Goal: Information Seeking & Learning: Learn about a topic

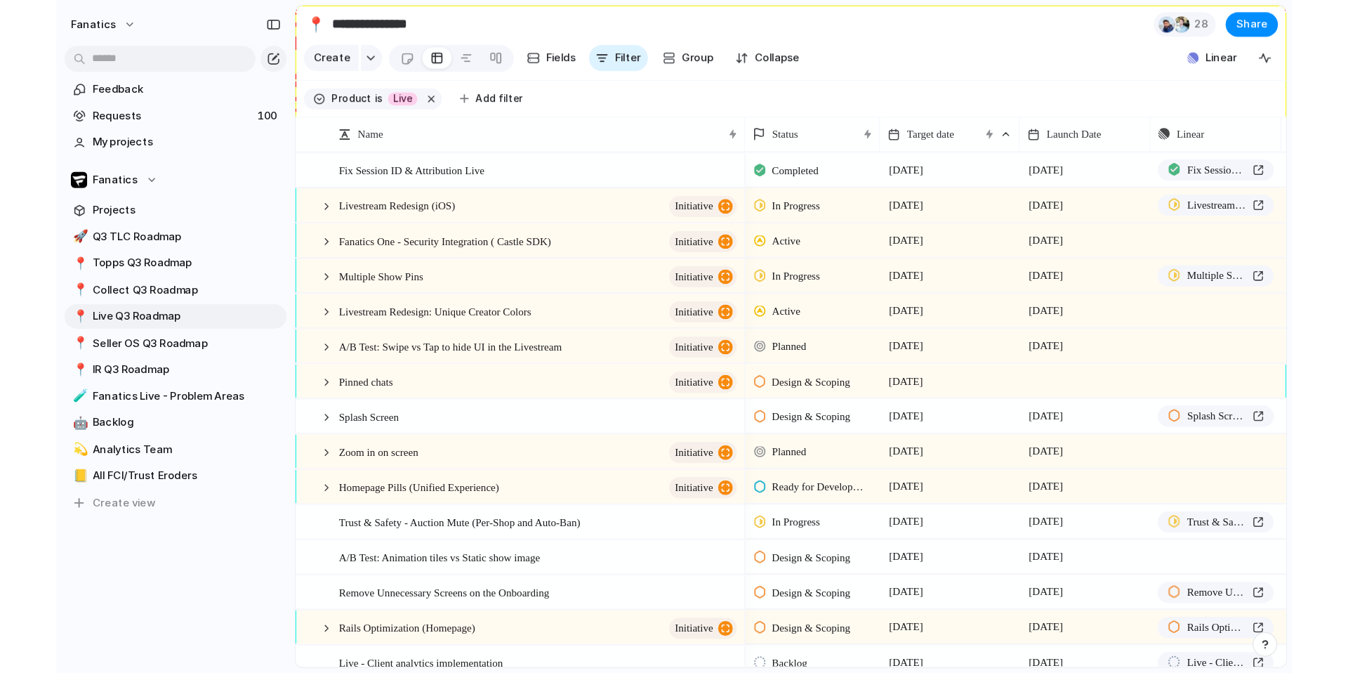
scroll to position [0, 119]
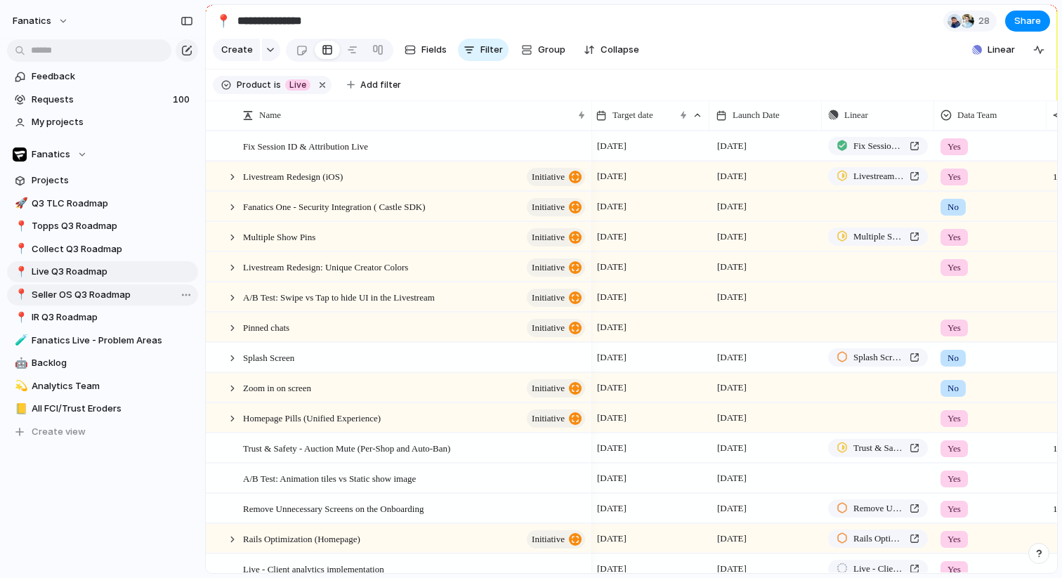
click at [88, 295] on span "Seller OS Q3 Roadmap" at bounding box center [113, 295] width 162 height 14
type input "**********"
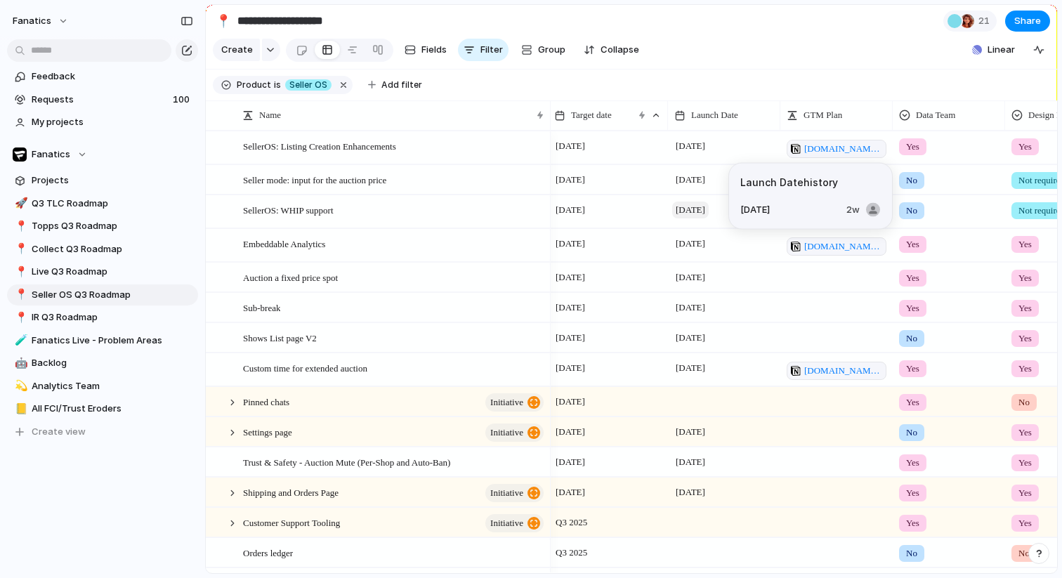
click at [687, 205] on span "[DATE]" at bounding box center [690, 210] width 37 height 17
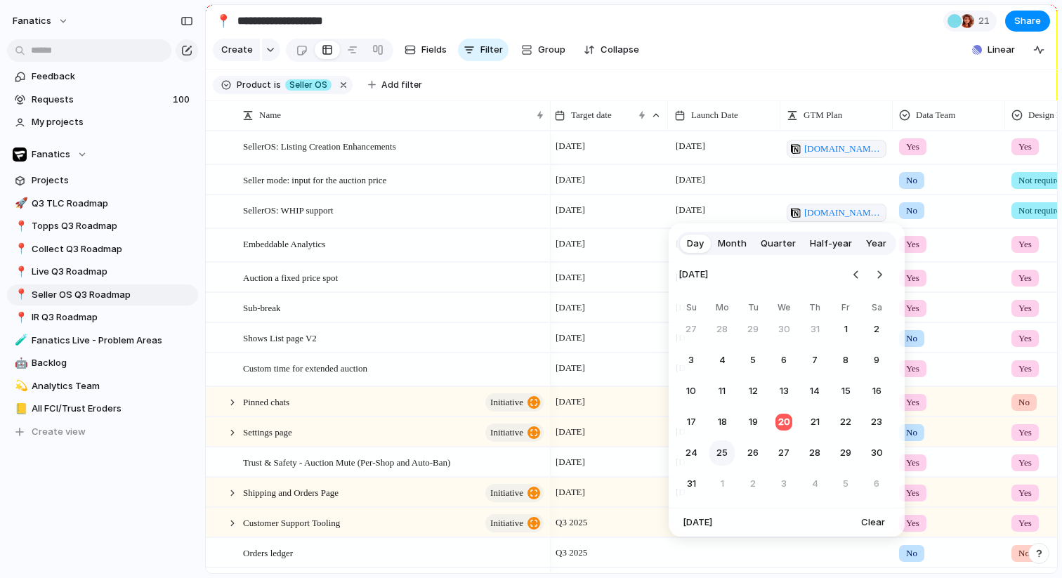
click at [722, 452] on button "25" at bounding box center [721, 452] width 25 height 25
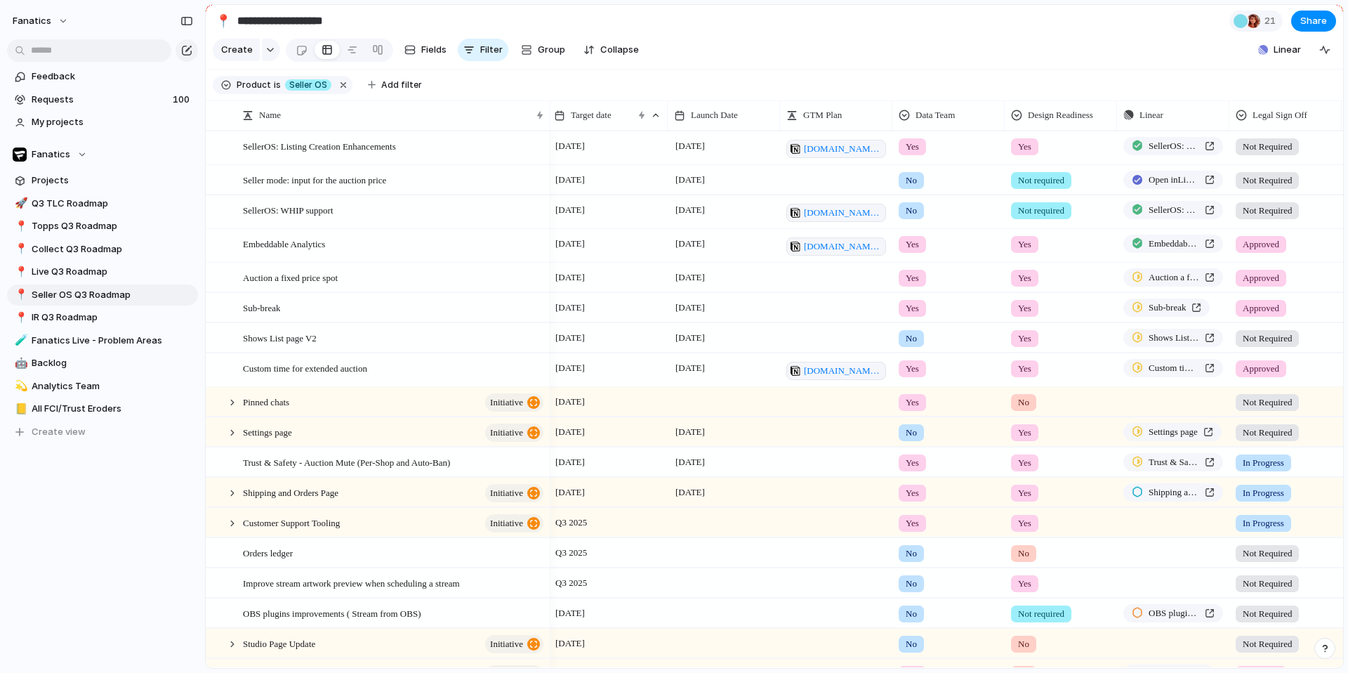
scroll to position [0, 119]
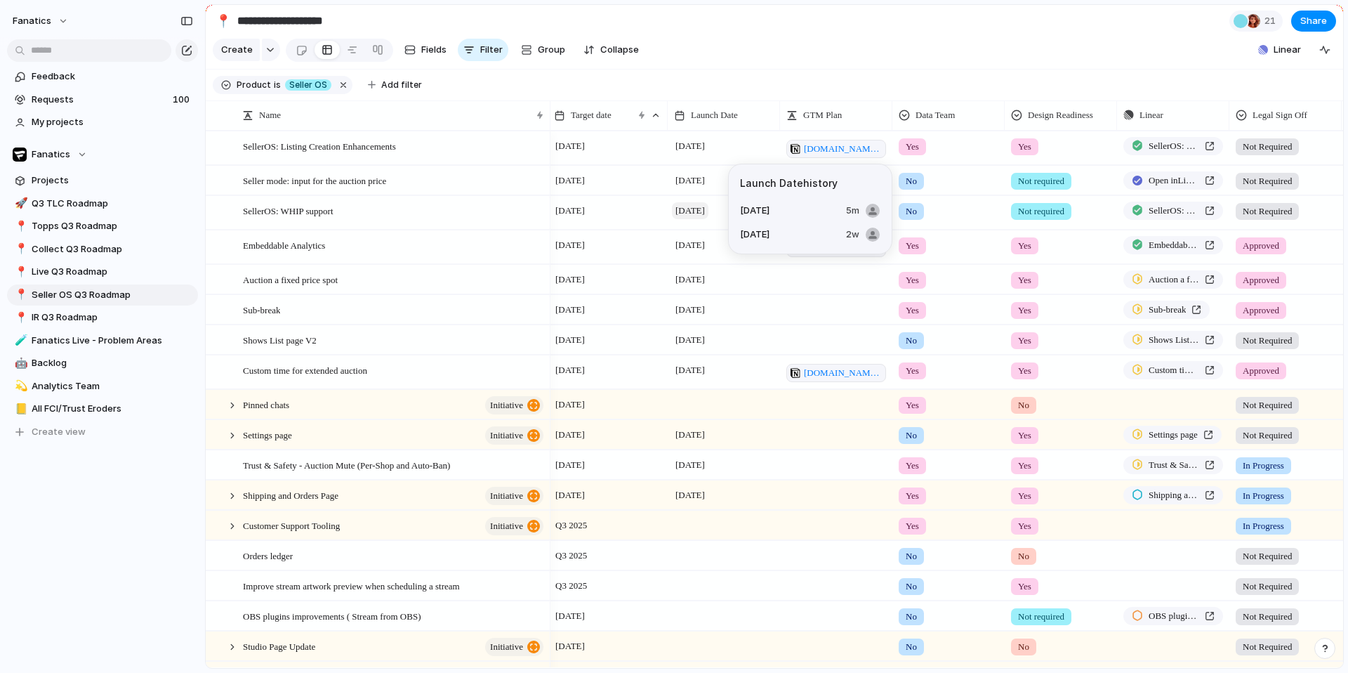
click at [685, 208] on span "[DATE]" at bounding box center [690, 210] width 37 height 17
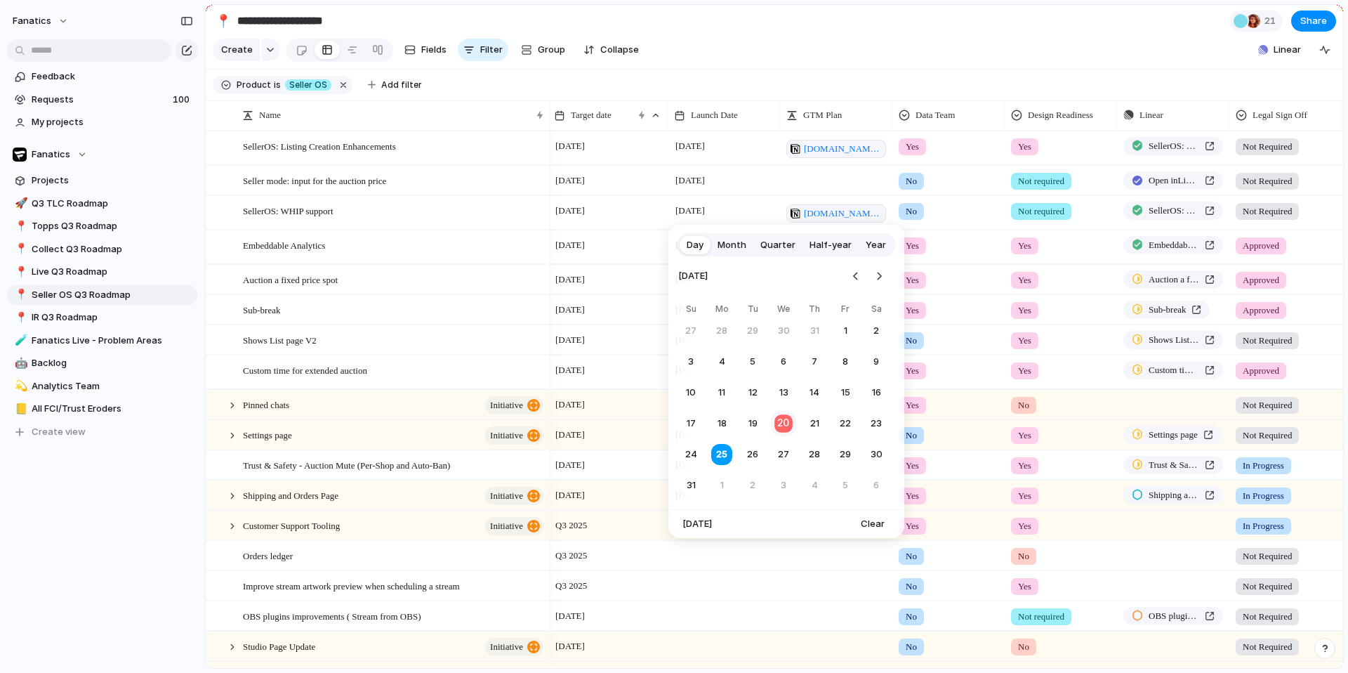
click at [790, 421] on button "20" at bounding box center [783, 423] width 27 height 27
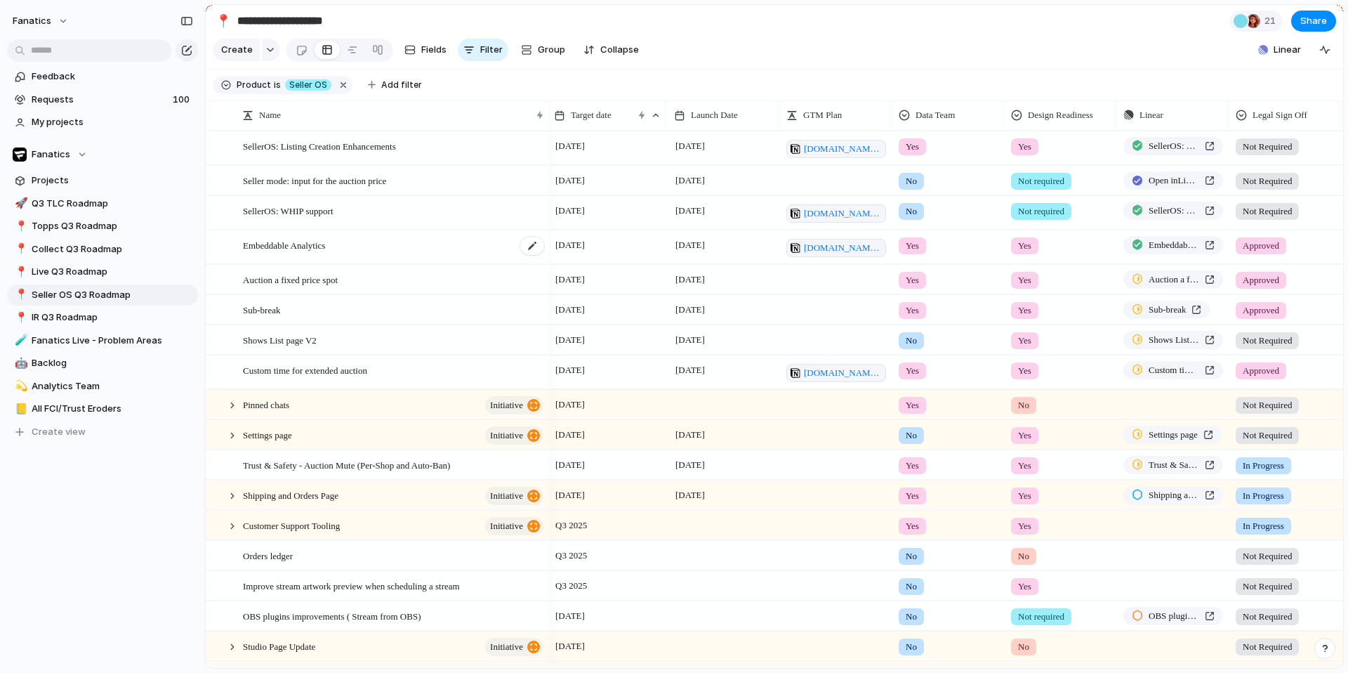
click at [476, 259] on div "Embeddable Analytics" at bounding box center [394, 247] width 303 height 33
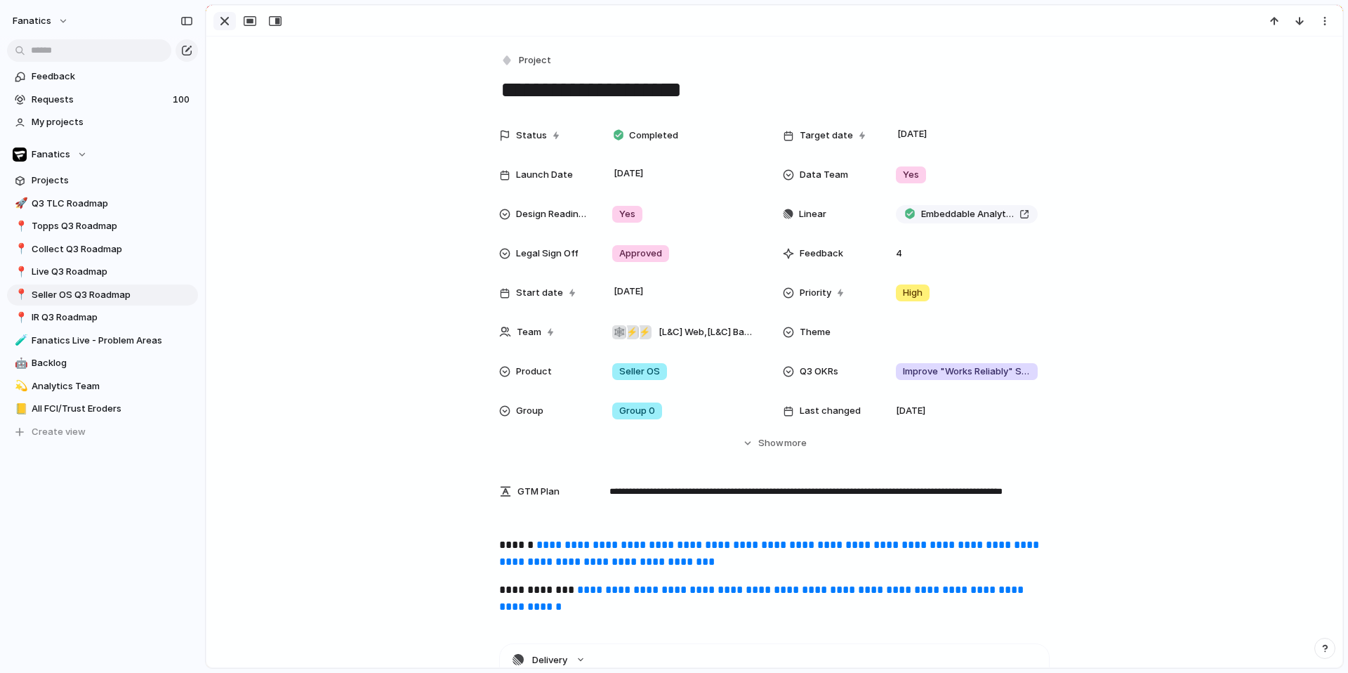
click at [216, 22] on div "button" at bounding box center [224, 21] width 17 height 17
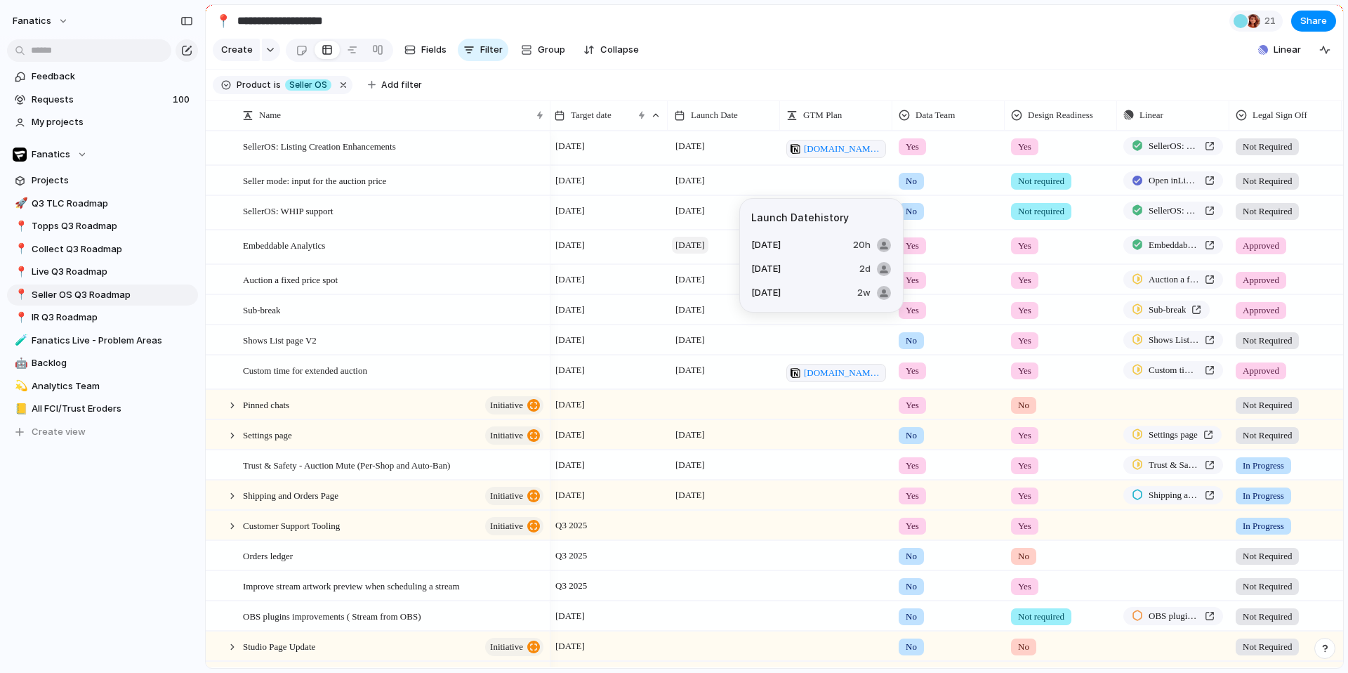
click at [699, 251] on span "[DATE]" at bounding box center [690, 245] width 37 height 17
click at [697, 250] on span "[DATE]" at bounding box center [690, 245] width 37 height 17
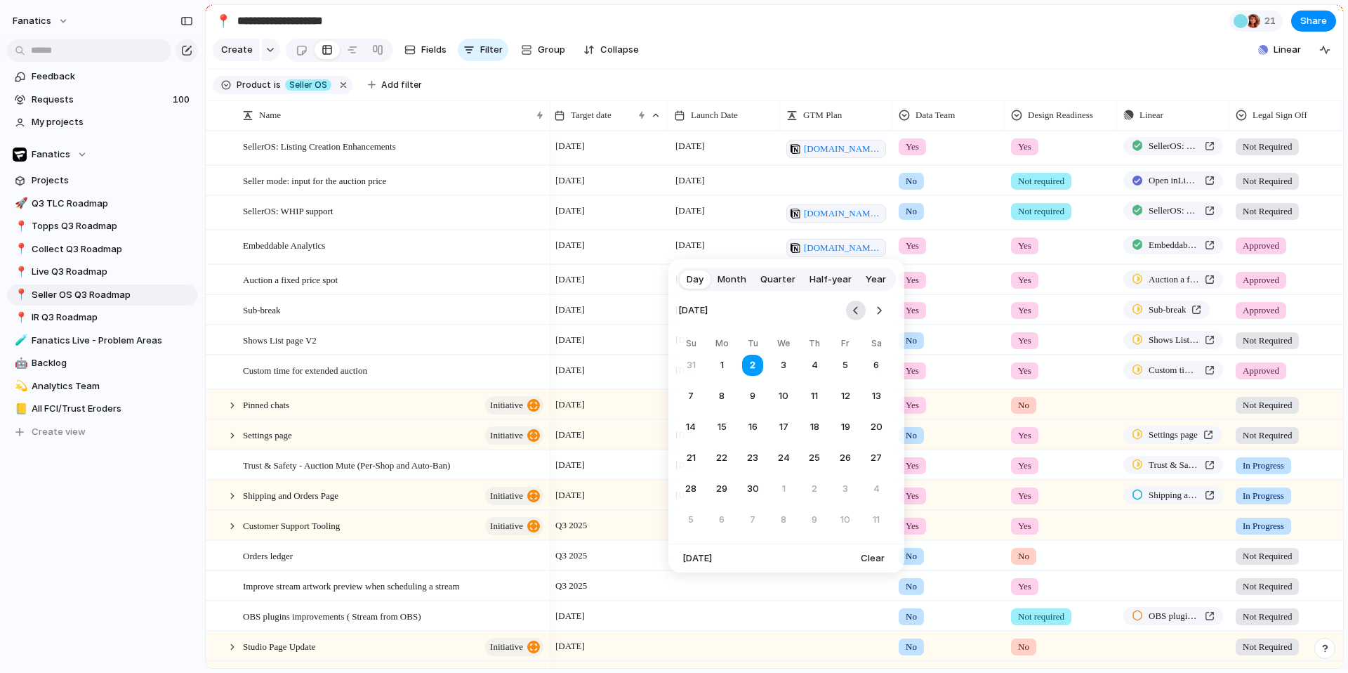
click at [862, 306] on button "Go to the Previous Month" at bounding box center [856, 311] width 20 height 20
click at [782, 485] on button "27" at bounding box center [783, 488] width 25 height 25
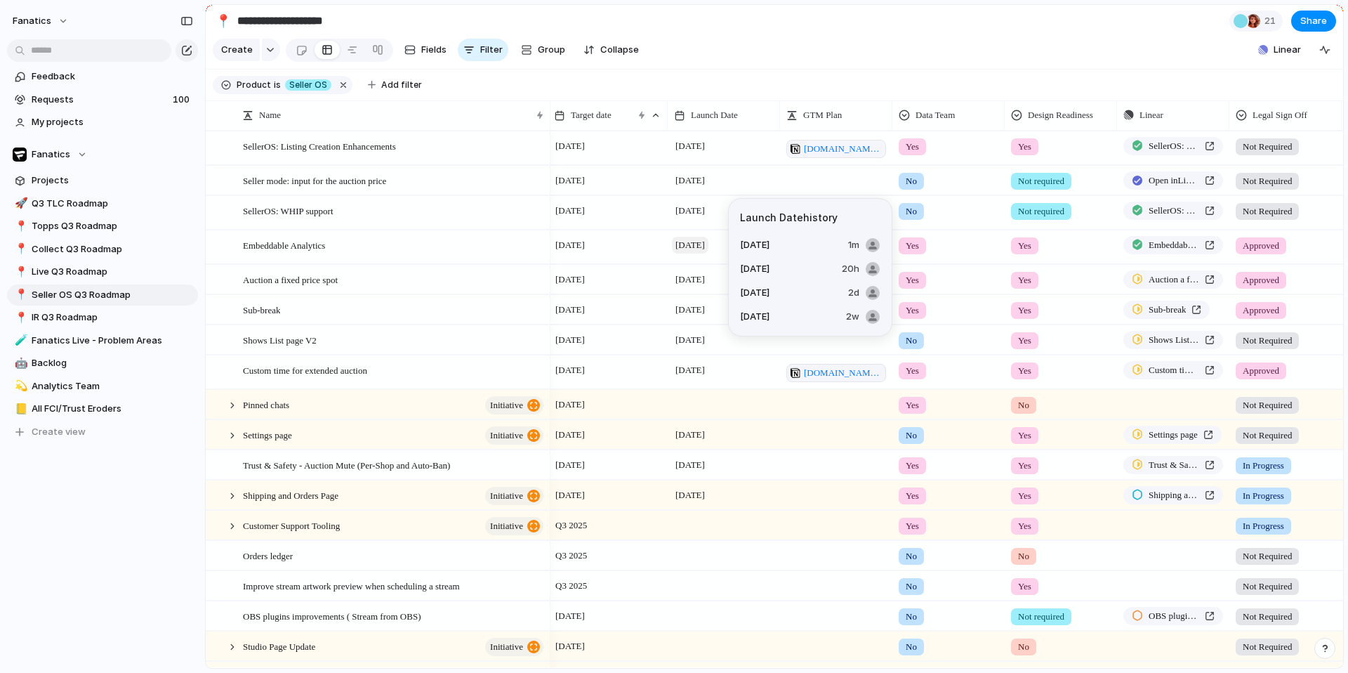
click at [690, 246] on span "[DATE]" at bounding box center [690, 245] width 37 height 17
